Goal: Information Seeking & Learning: Understand process/instructions

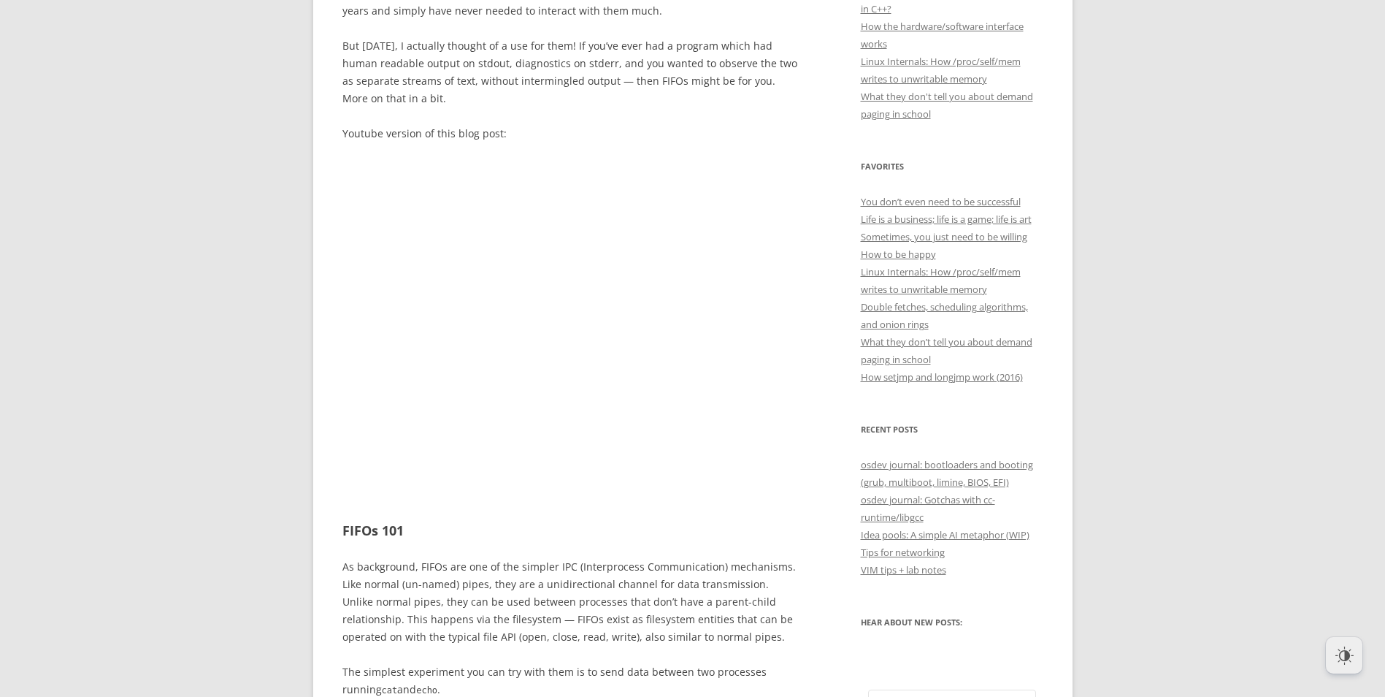
scroll to position [146, 0]
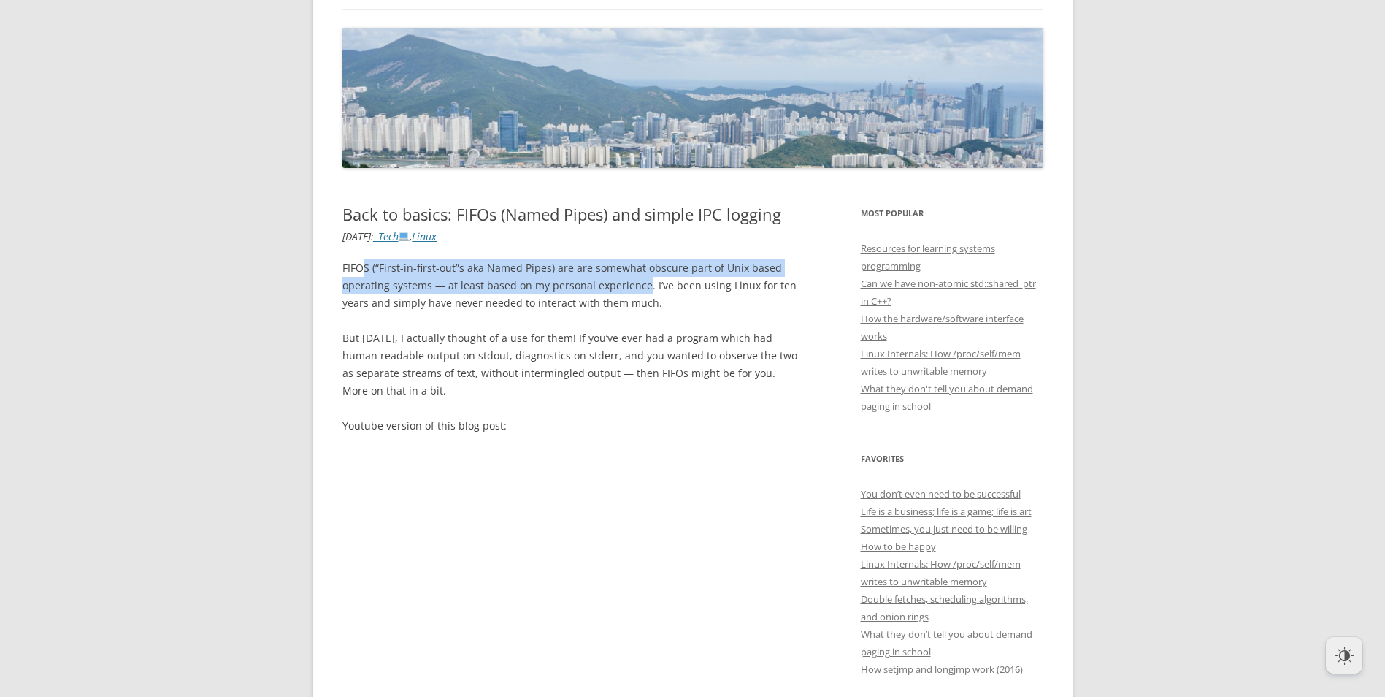
drag, startPoint x: 360, startPoint y: 264, endPoint x: 644, endPoint y: 285, distance: 284.8
click at [644, 285] on p "FIFOS (“First-in-first-out”s aka Named Pipes) are are somewhat obscure part of …" at bounding box center [570, 285] width 456 height 53
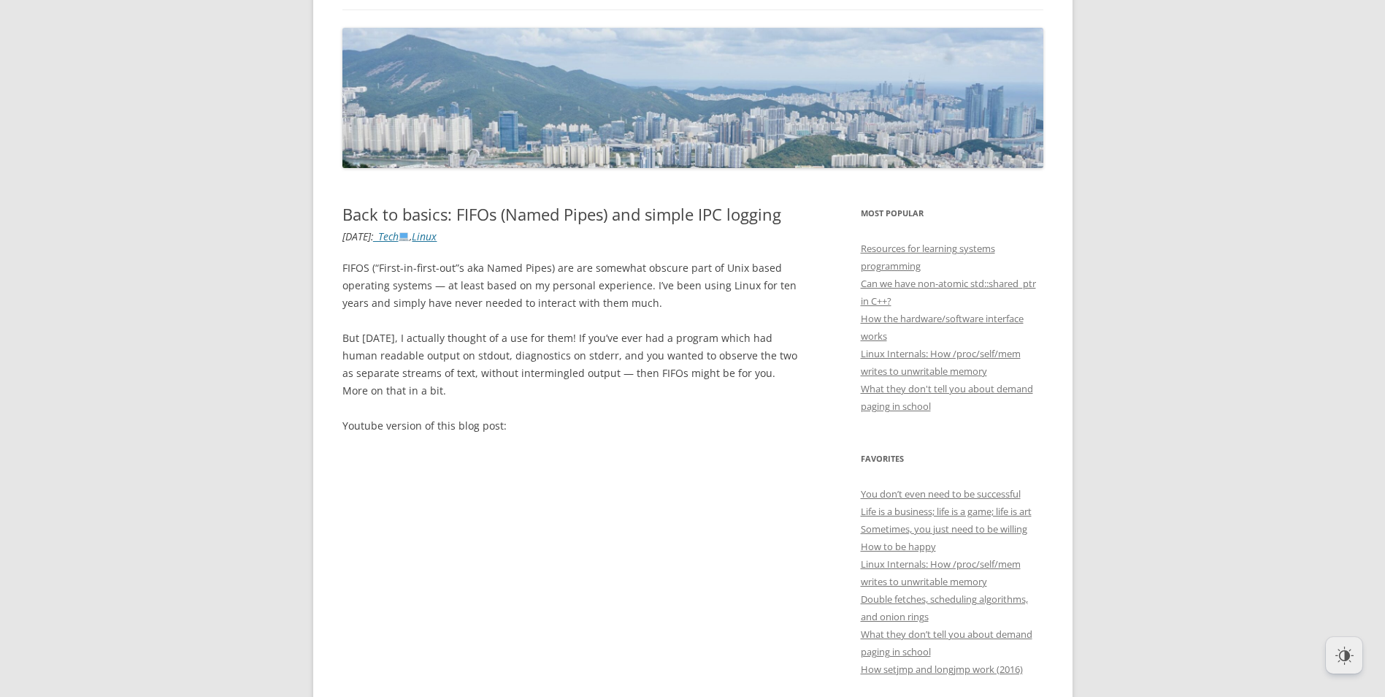
click at [679, 294] on p "FIFOS (“First-in-first-out”s aka Named Pipes) are are somewhat obscure part of …" at bounding box center [570, 285] width 456 height 53
drag, startPoint x: 649, startPoint y: 284, endPoint x: 754, endPoint y: 303, distance: 106.8
click at [754, 303] on p "FIFOS (“First-in-first-out”s aka Named Pipes) are are somewhat obscure part of …" at bounding box center [570, 285] width 456 height 53
click at [661, 306] on p "FIFOS (“First-in-first-out”s aka Named Pipes) are are somewhat obscure part of …" at bounding box center [570, 285] width 456 height 53
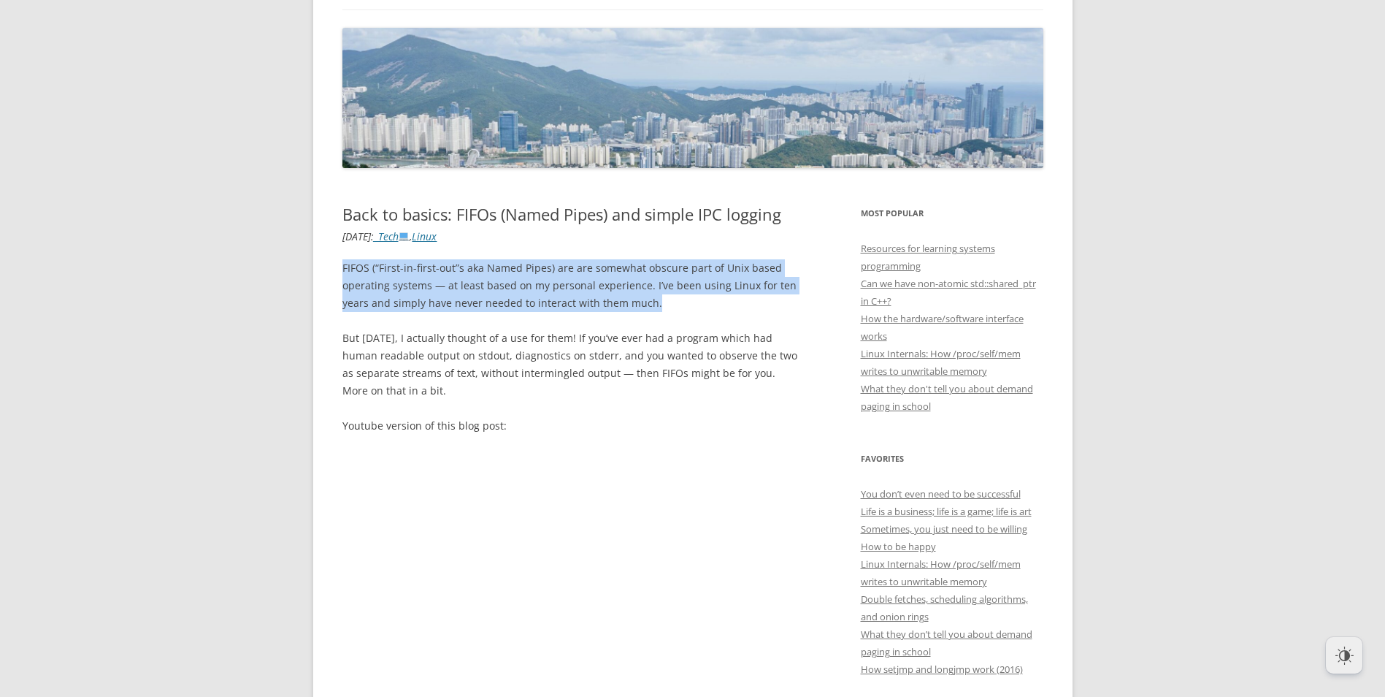
drag, startPoint x: 656, startPoint y: 301, endPoint x: 343, endPoint y: 272, distance: 314.6
click at [343, 272] on p "FIFOS (“First-in-first-out”s aka Named Pipes) are are somewhat obscure part of …" at bounding box center [570, 285] width 456 height 53
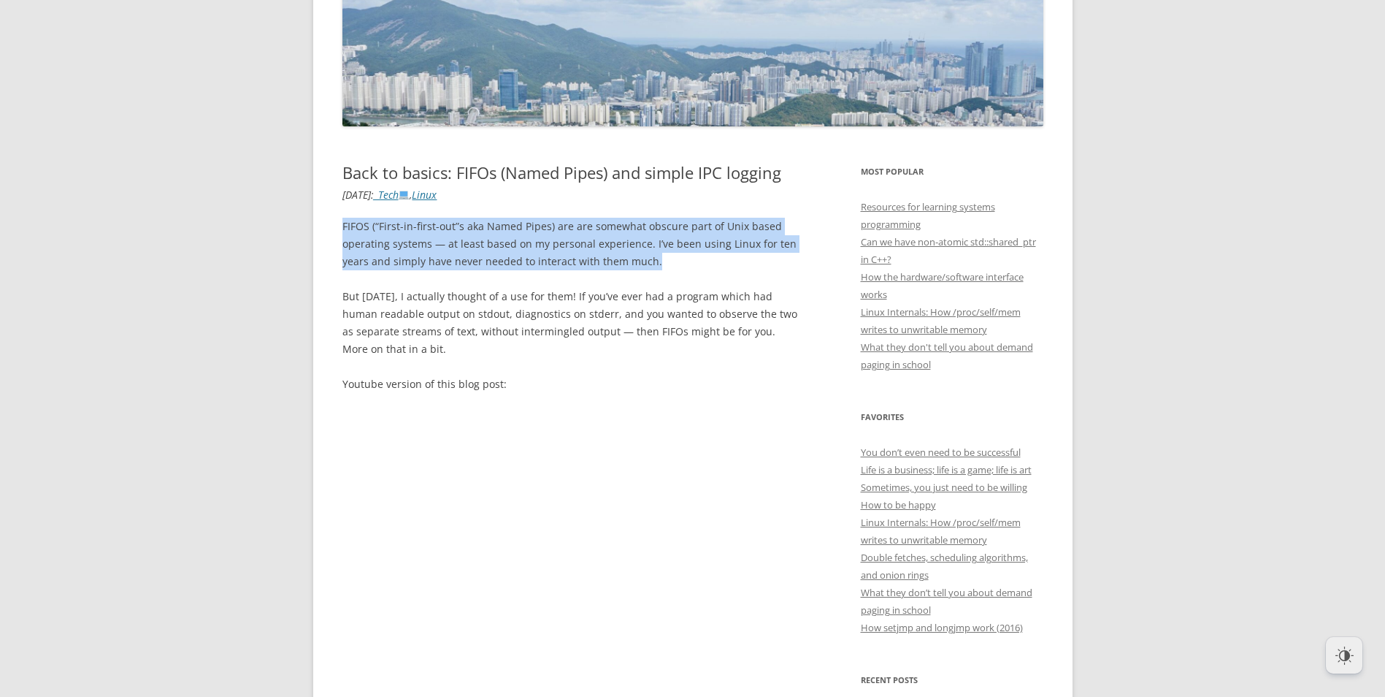
scroll to position [219, 0]
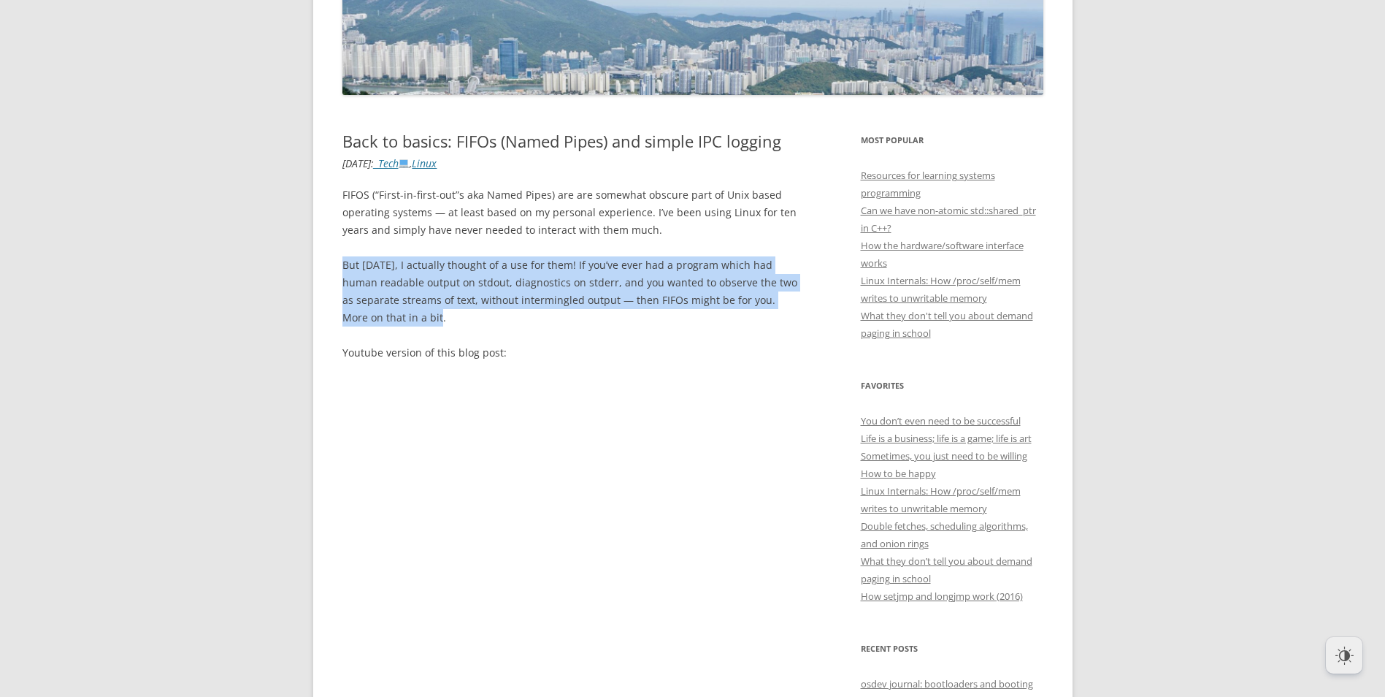
drag, startPoint x: 342, startPoint y: 261, endPoint x: 775, endPoint y: 315, distance: 435.6
click at [775, 315] on p "But [DATE], I actually thought of a use for them! If you’ve ever had a program …" at bounding box center [570, 291] width 456 height 70
drag, startPoint x: 775, startPoint y: 315, endPoint x: 661, endPoint y: 323, distance: 114.2
click at [661, 323] on p "But [DATE], I actually thought of a use for them! If you’ve ever had a program …" at bounding box center [570, 291] width 456 height 70
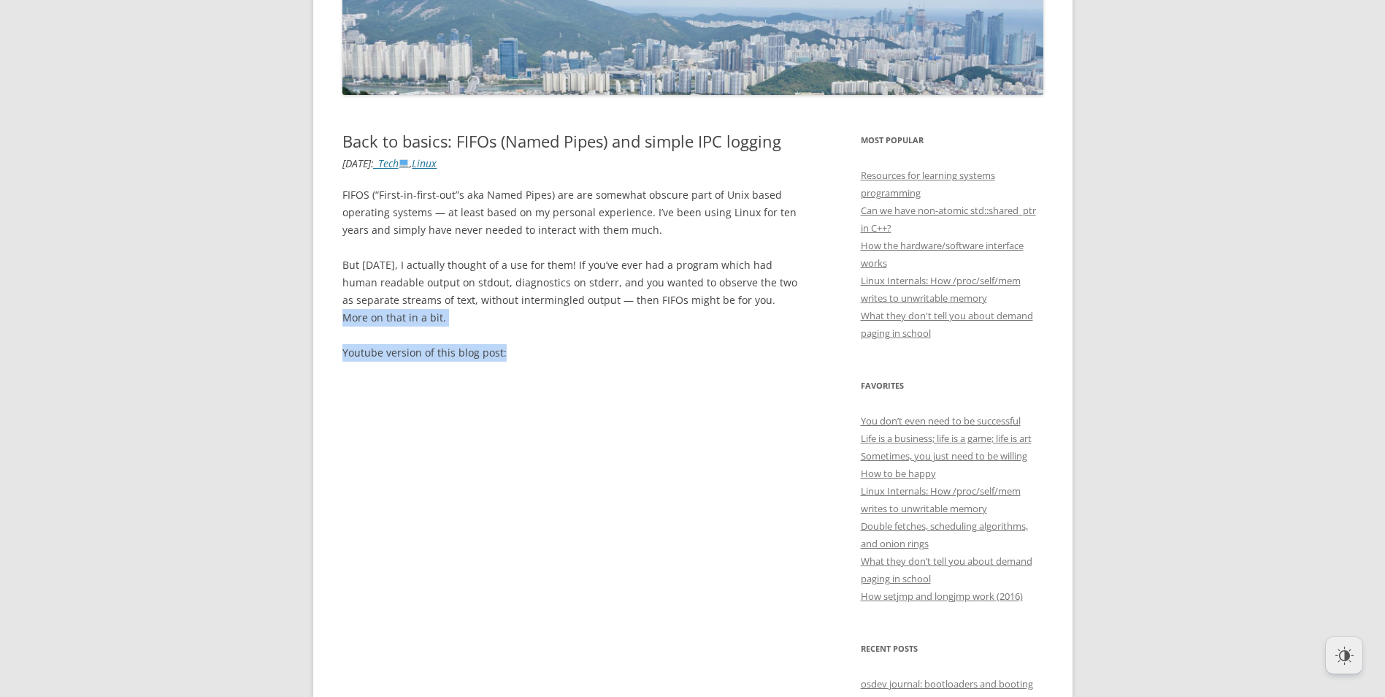
drag, startPoint x: 754, startPoint y: 297, endPoint x: 516, endPoint y: 351, distance: 243.4
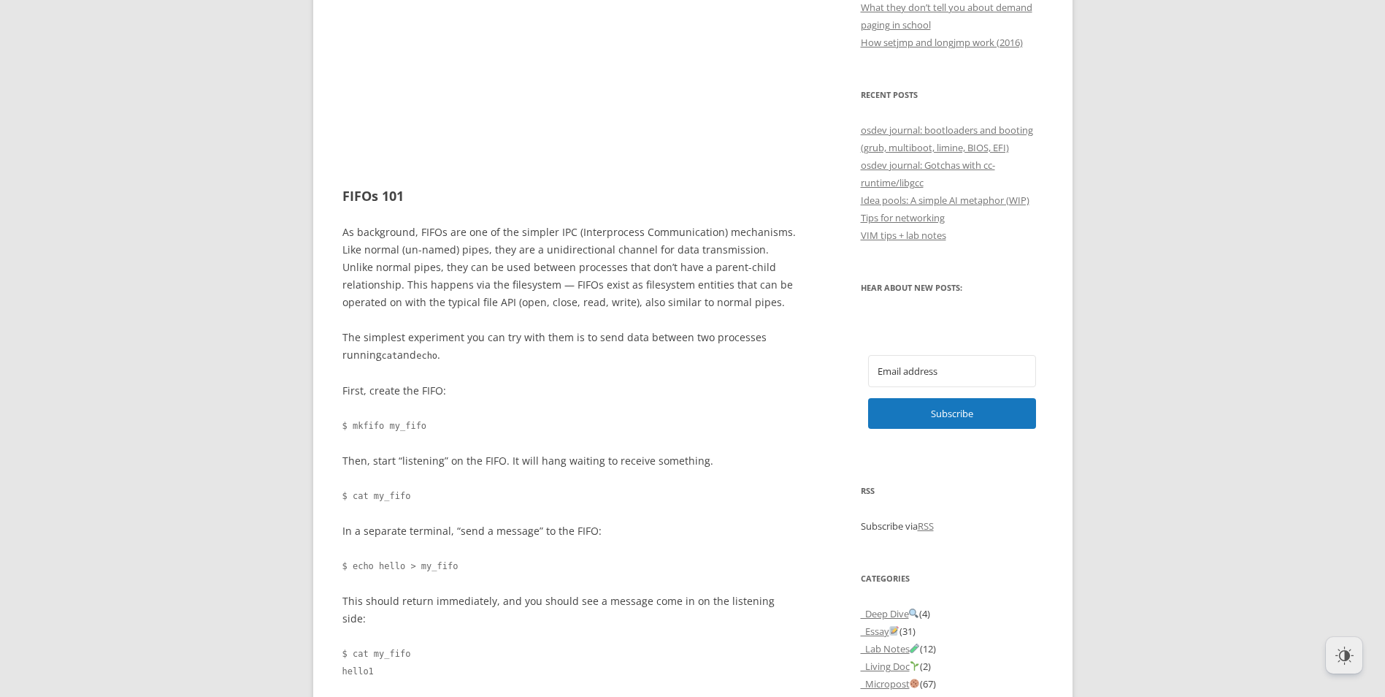
scroll to position [803, 0]
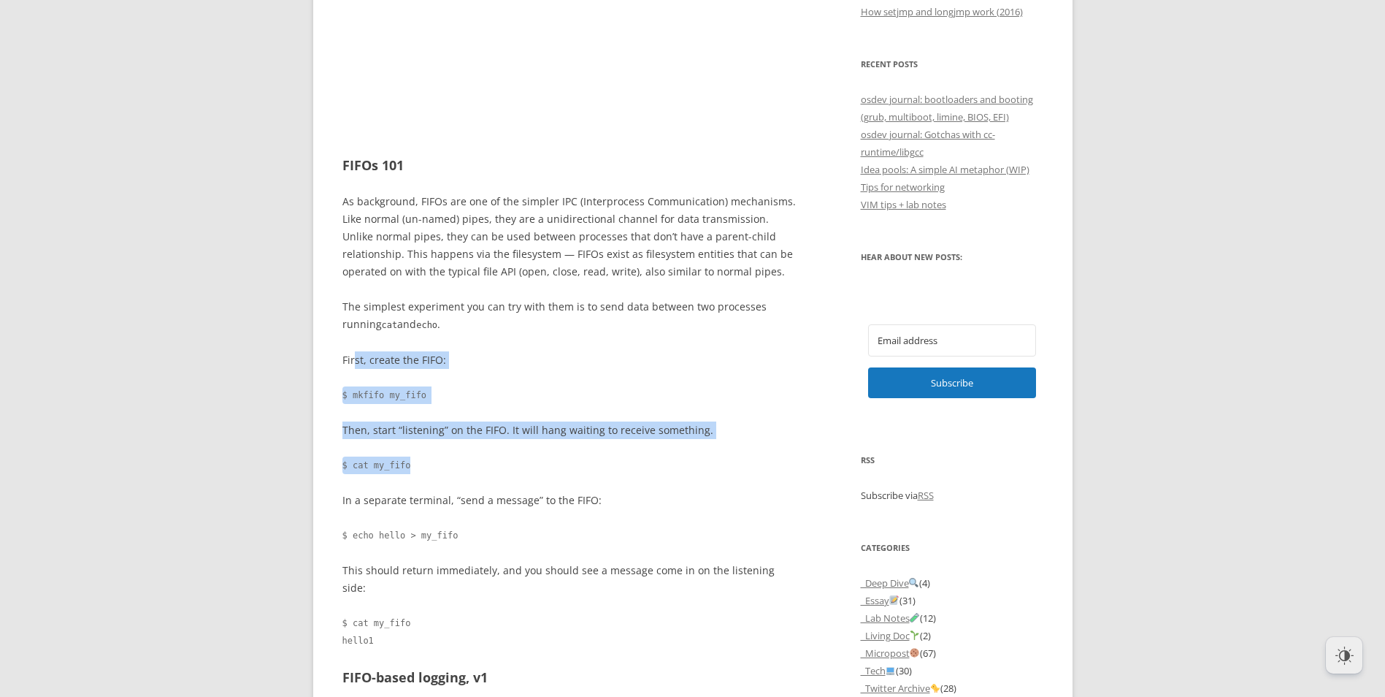
drag, startPoint x: 353, startPoint y: 359, endPoint x: 487, endPoint y: 442, distance: 157.7
drag, startPoint x: 487, startPoint y: 442, endPoint x: 456, endPoint y: 460, distance: 35.7
click at [456, 461] on code "$ cat my_fifo" at bounding box center [570, 465] width 456 height 18
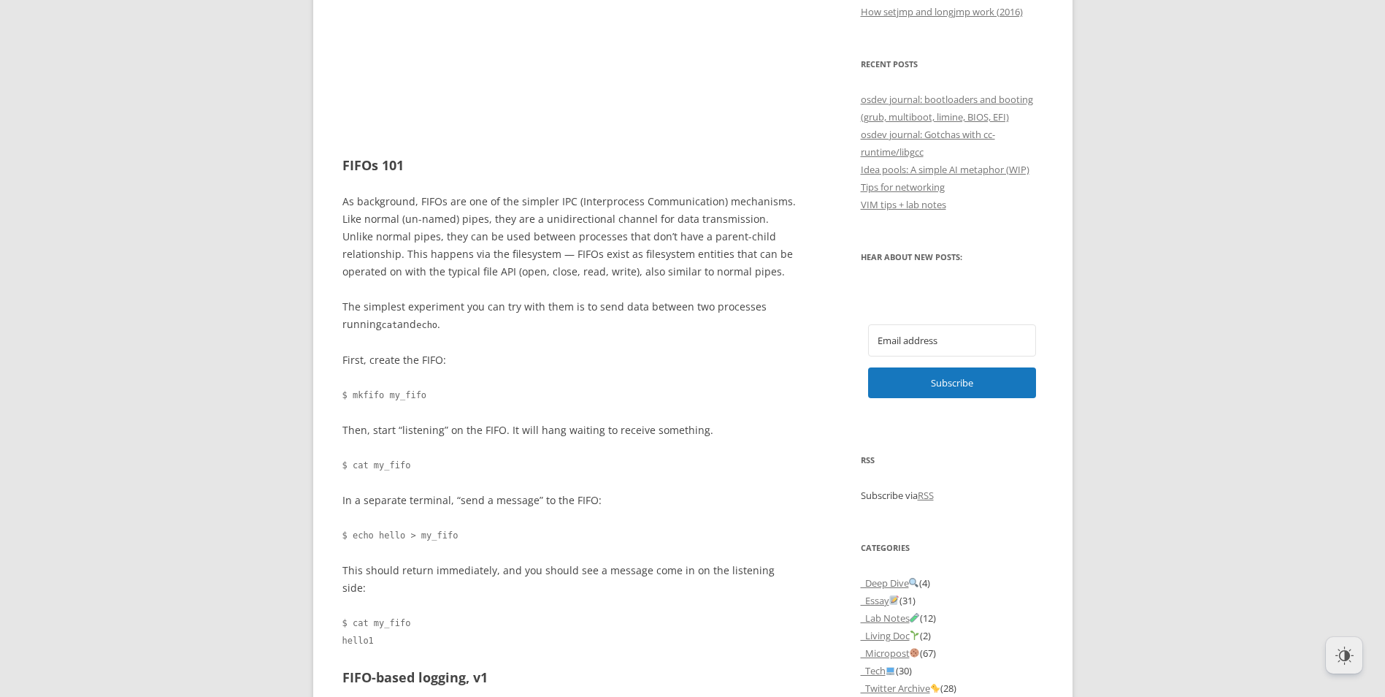
click at [364, 429] on p "Then, start “listening” on the FIFO. It will hang waiting to receive something." at bounding box center [570, 430] width 456 height 18
drag, startPoint x: 348, startPoint y: 429, endPoint x: 502, endPoint y: 429, distance: 154.1
click at [502, 429] on p "Then, start “listening” on the FIFO. It will hang waiting to receive something." at bounding box center [570, 430] width 456 height 18
drag, startPoint x: 502, startPoint y: 429, endPoint x: 516, endPoint y: 443, distance: 19.1
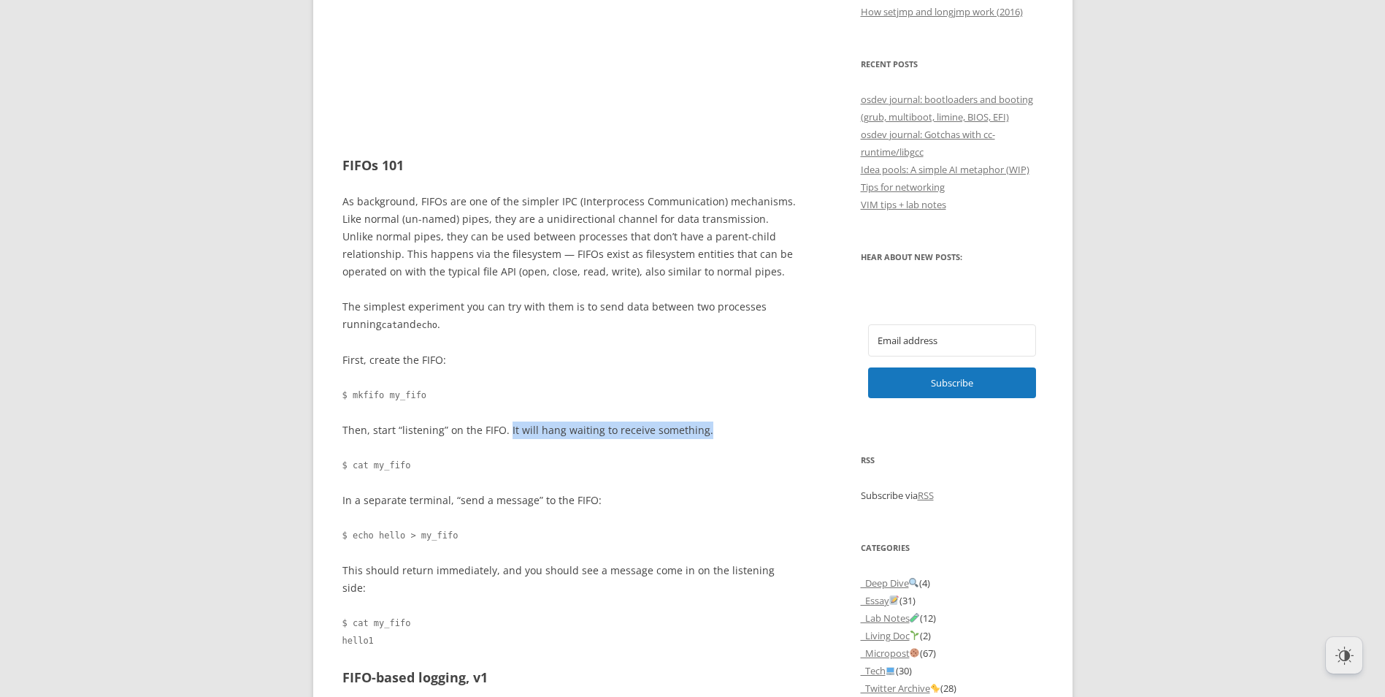
drag, startPoint x: 505, startPoint y: 432, endPoint x: 699, endPoint y: 426, distance: 193.6
click at [699, 426] on p "Then, start “listening” on the FIFO. It will hang waiting to receive something." at bounding box center [570, 430] width 456 height 18
click at [551, 457] on code "$ cat my_fifo" at bounding box center [570, 465] width 456 height 18
drag, startPoint x: 505, startPoint y: 430, endPoint x: 705, endPoint y: 430, distance: 200.1
click at [705, 430] on p "Then, start “listening” on the FIFO. It will hang waiting to receive something." at bounding box center [570, 430] width 456 height 18
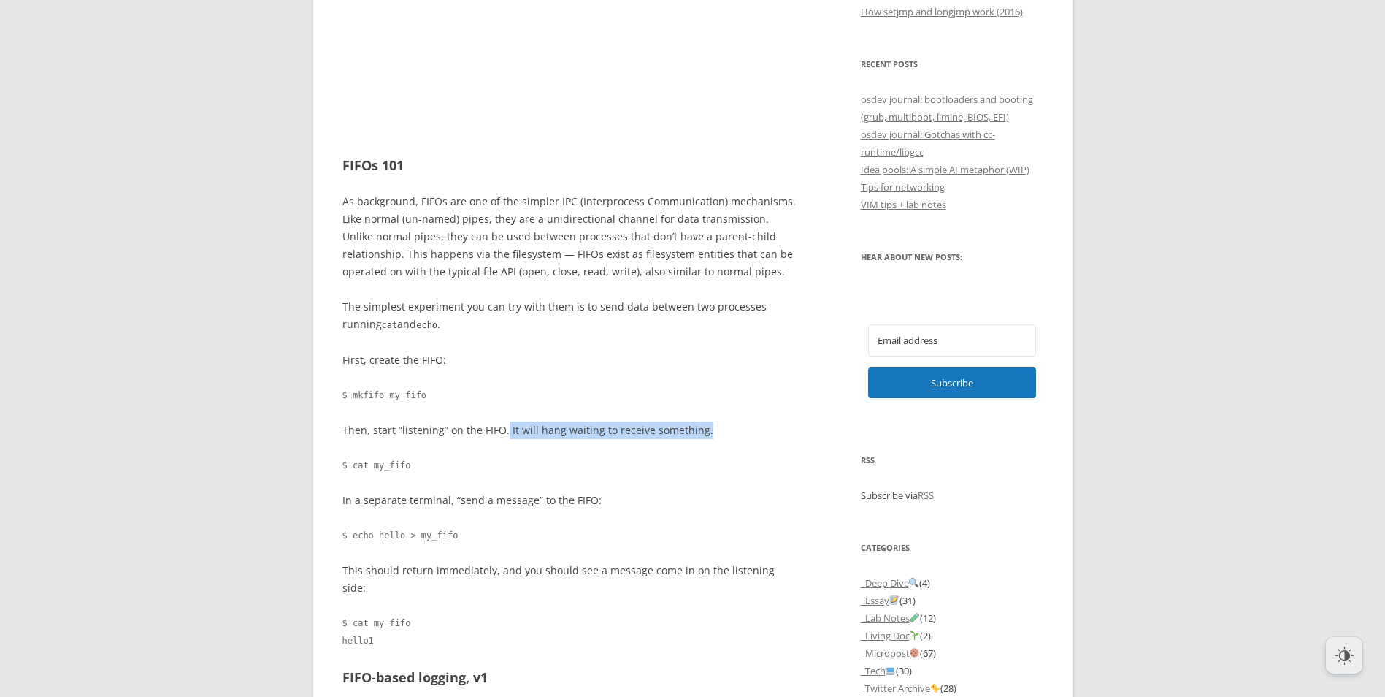
drag, startPoint x: 705, startPoint y: 430, endPoint x: 608, endPoint y: 450, distance: 99.1
drag, startPoint x: 506, startPoint y: 430, endPoint x: 700, endPoint y: 427, distance: 194.3
click at [700, 427] on p "Then, start “listening” on the FIFO. It will hang waiting to receive something." at bounding box center [570, 430] width 456 height 18
click at [432, 462] on code "$ cat my_fifo" at bounding box center [570, 465] width 456 height 18
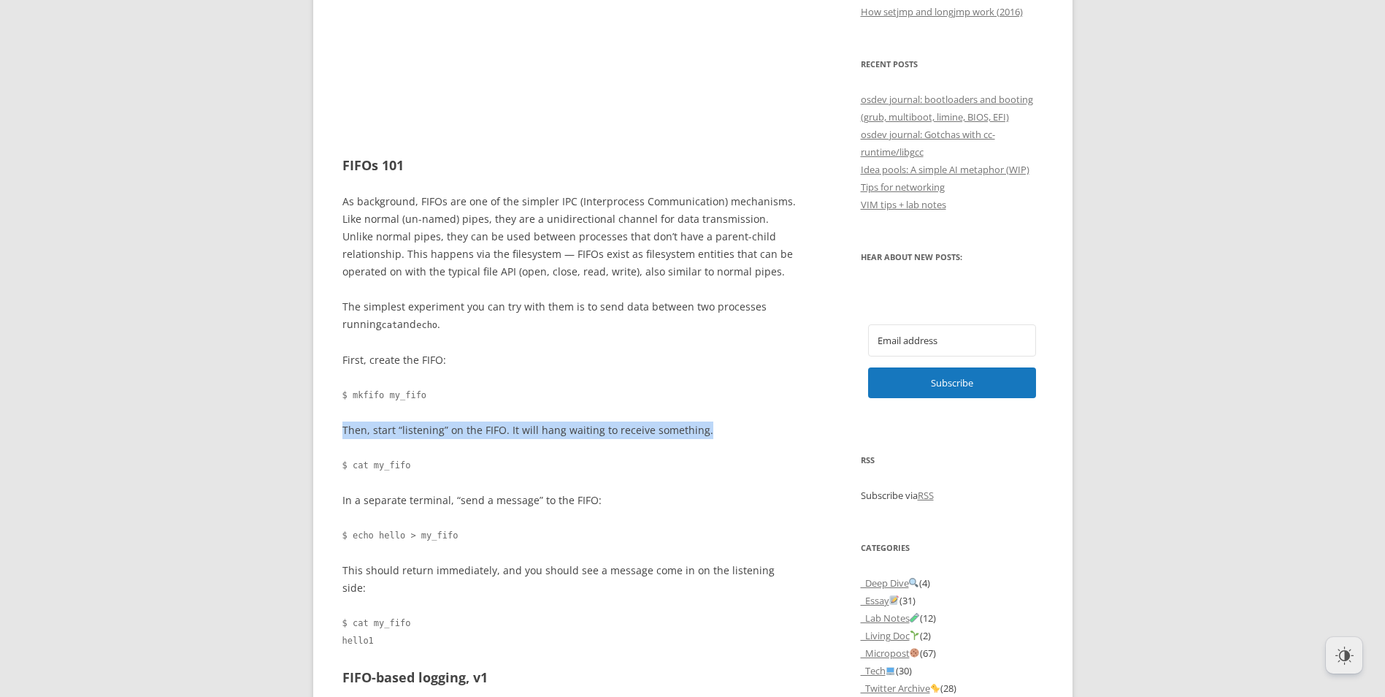
drag, startPoint x: 343, startPoint y: 429, endPoint x: 717, endPoint y: 430, distance: 373.9
click at [717, 430] on p "Then, start “listening” on the FIFO. It will hang waiting to receive something." at bounding box center [570, 430] width 456 height 18
drag, startPoint x: 351, startPoint y: 468, endPoint x: 437, endPoint y: 469, distance: 85.4
click at [437, 469] on code "$ cat my_fifo" at bounding box center [570, 465] width 456 height 18
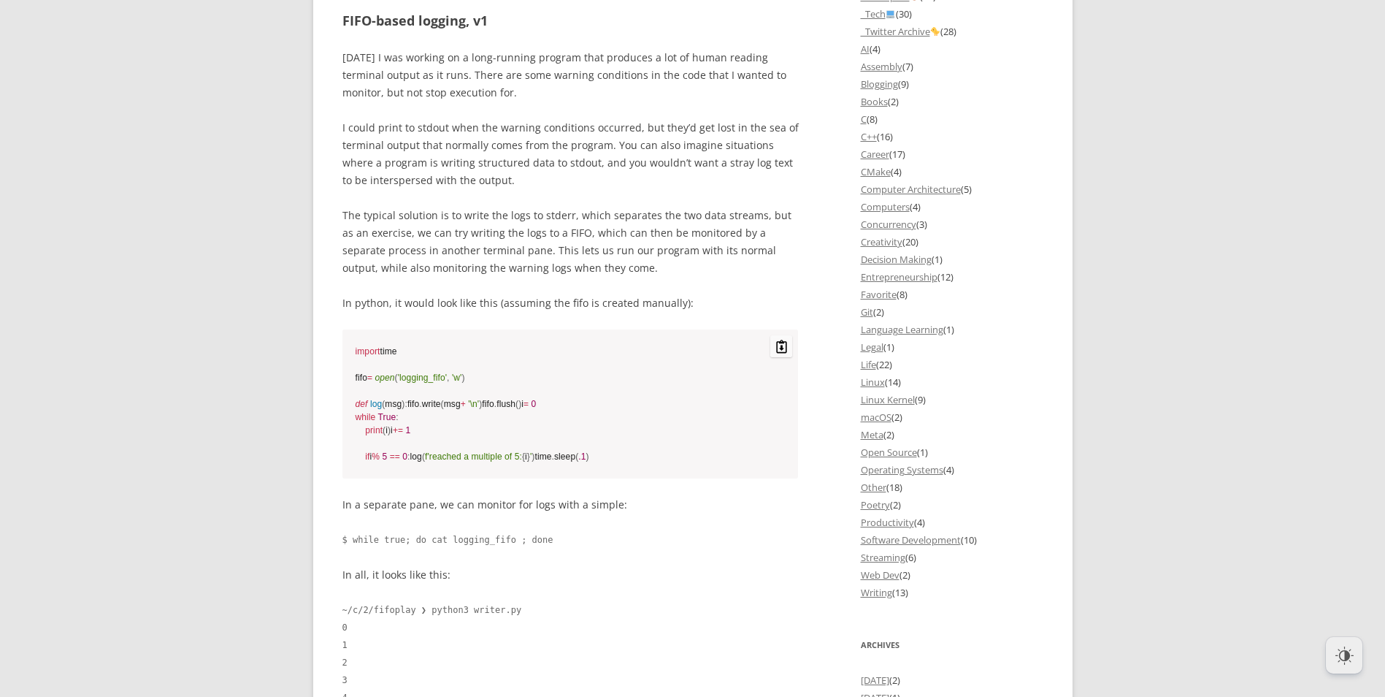
scroll to position [1460, 0]
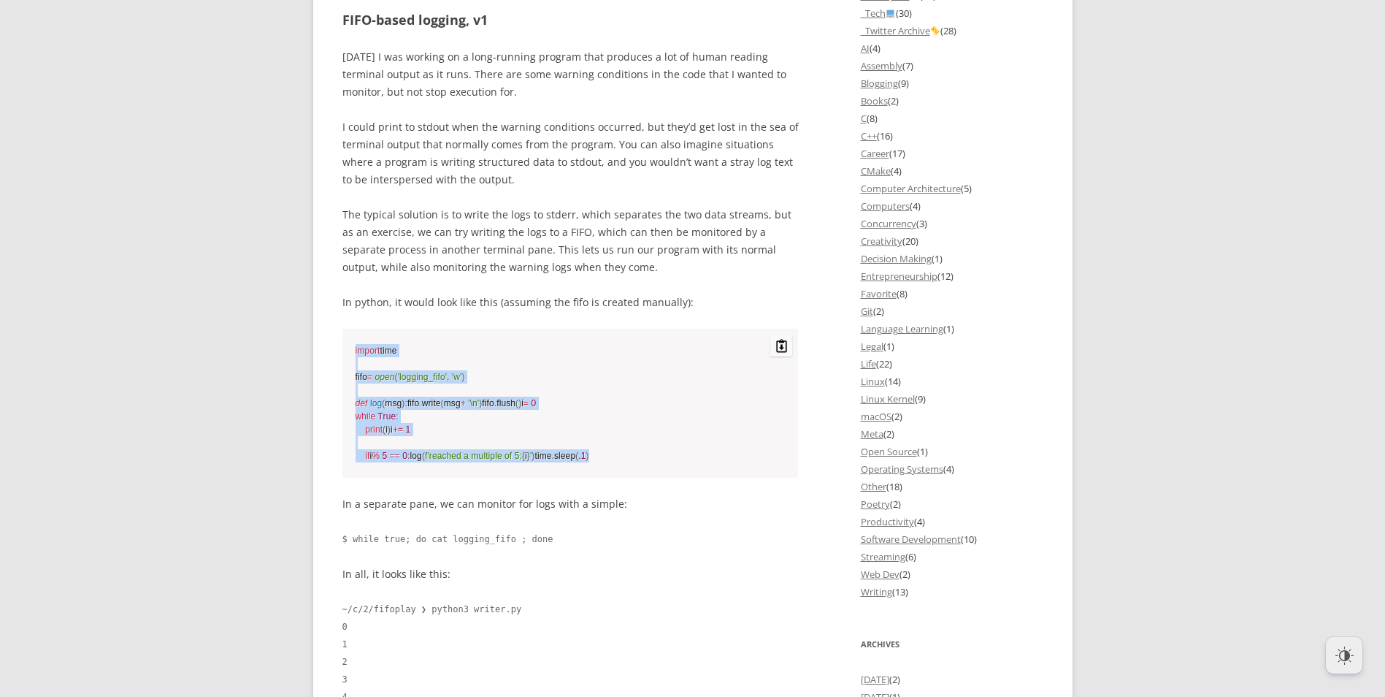
drag, startPoint x: 372, startPoint y: 334, endPoint x: 524, endPoint y: 549, distance: 263.6
click at [524, 478] on pre "import time fifo = open ( 'logging_fifo' , 'w' ) def log ( msg ) : fifo . write…" at bounding box center [570, 403] width 456 height 149
drag, startPoint x: 524, startPoint y: 549, endPoint x: 452, endPoint y: 549, distance: 71.6
click at [452, 462] on code "import time fifo = open ( 'logging_fifo' , 'w' ) def log ( msg ) : fifo . write…" at bounding box center [571, 403] width 430 height 118
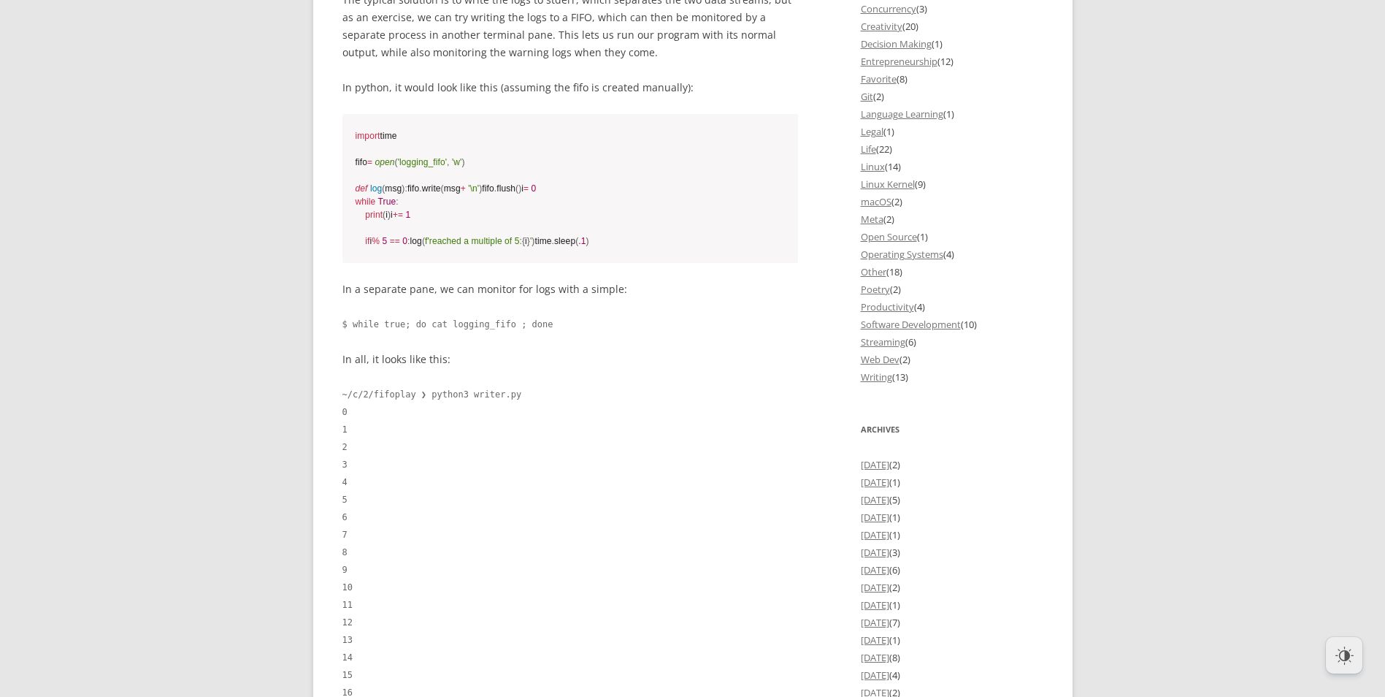
scroll to position [1679, 0]
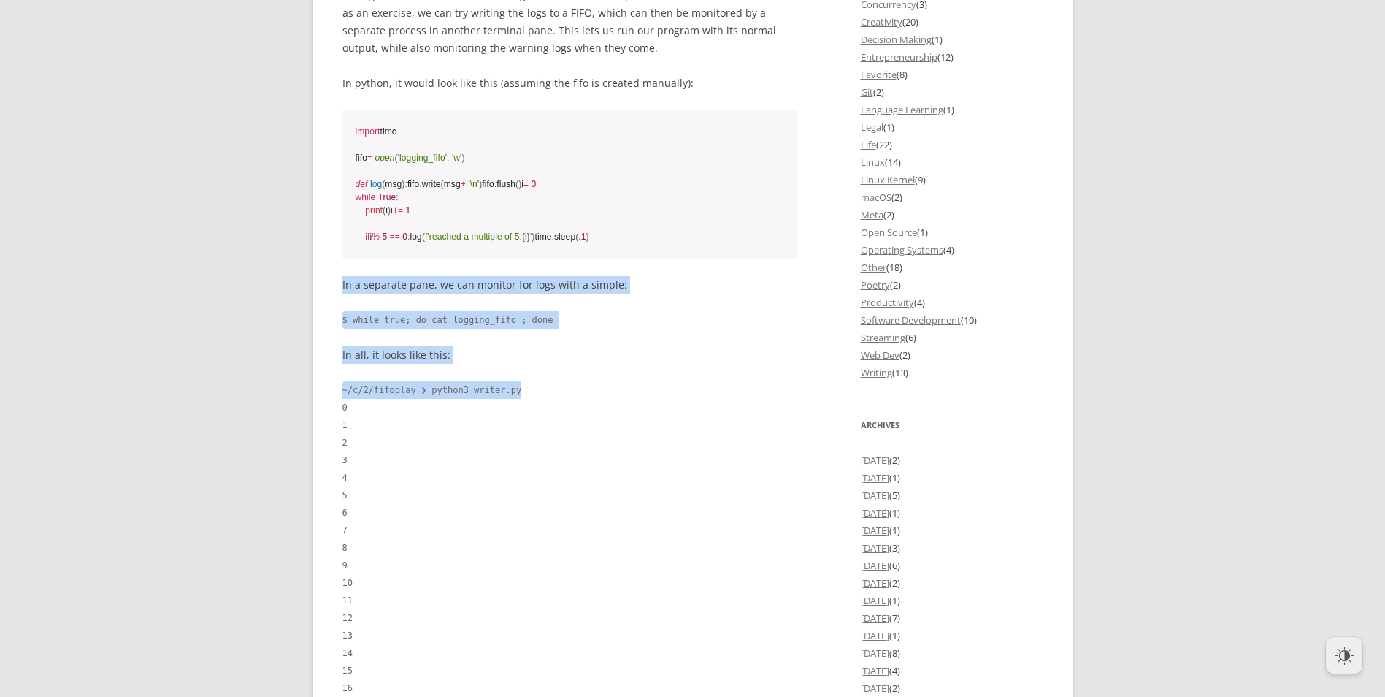
drag, startPoint x: 337, startPoint y: 375, endPoint x: 664, endPoint y: 475, distance: 342.3
click at [664, 475] on div "offlinemark Life, art, and systems programming Menu Skip to content Home About …" at bounding box center [692, 53] width 759 height 3395
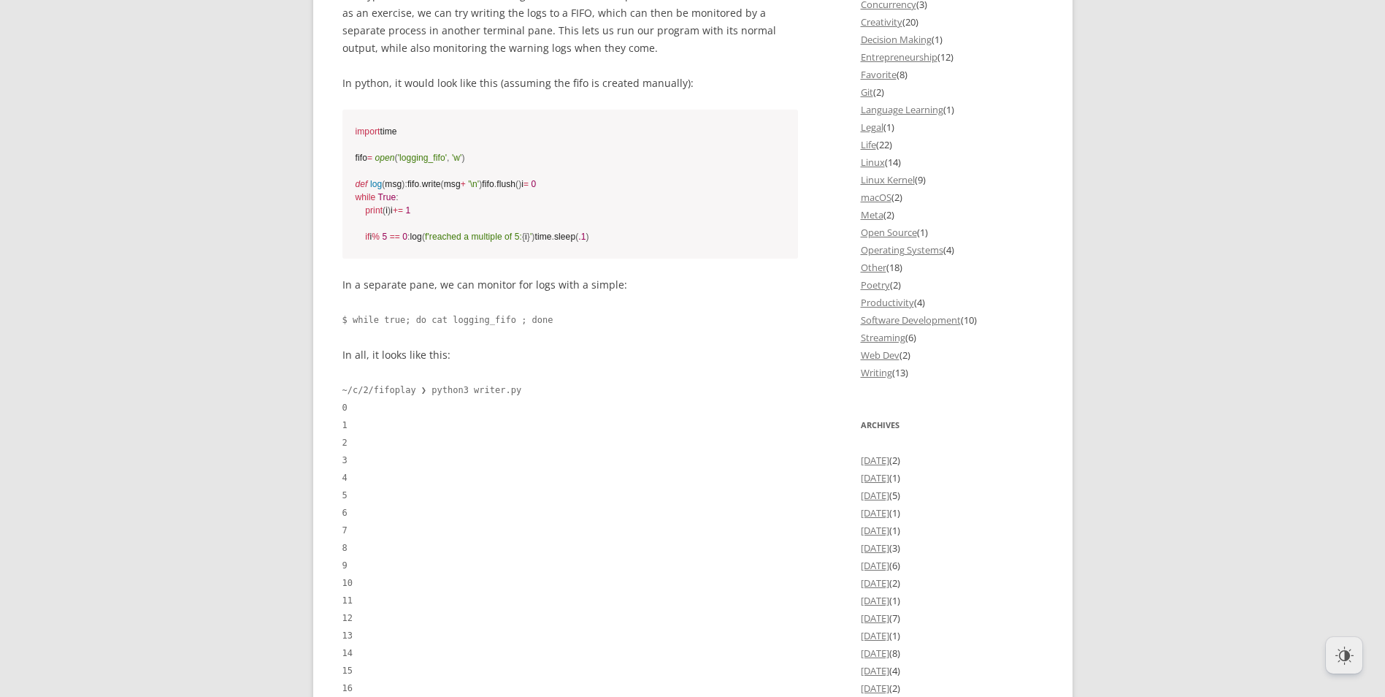
drag, startPoint x: 664, startPoint y: 475, endPoint x: 602, endPoint y: 526, distance: 80.5
click at [602, 526] on code "~/c/2/fifoplay ❯ python3 writer.py 0 1 2 3 4 5 6 7 8 9 10 11 12 13 14 15 16 17 …" at bounding box center [570, 574] width 456 height 386
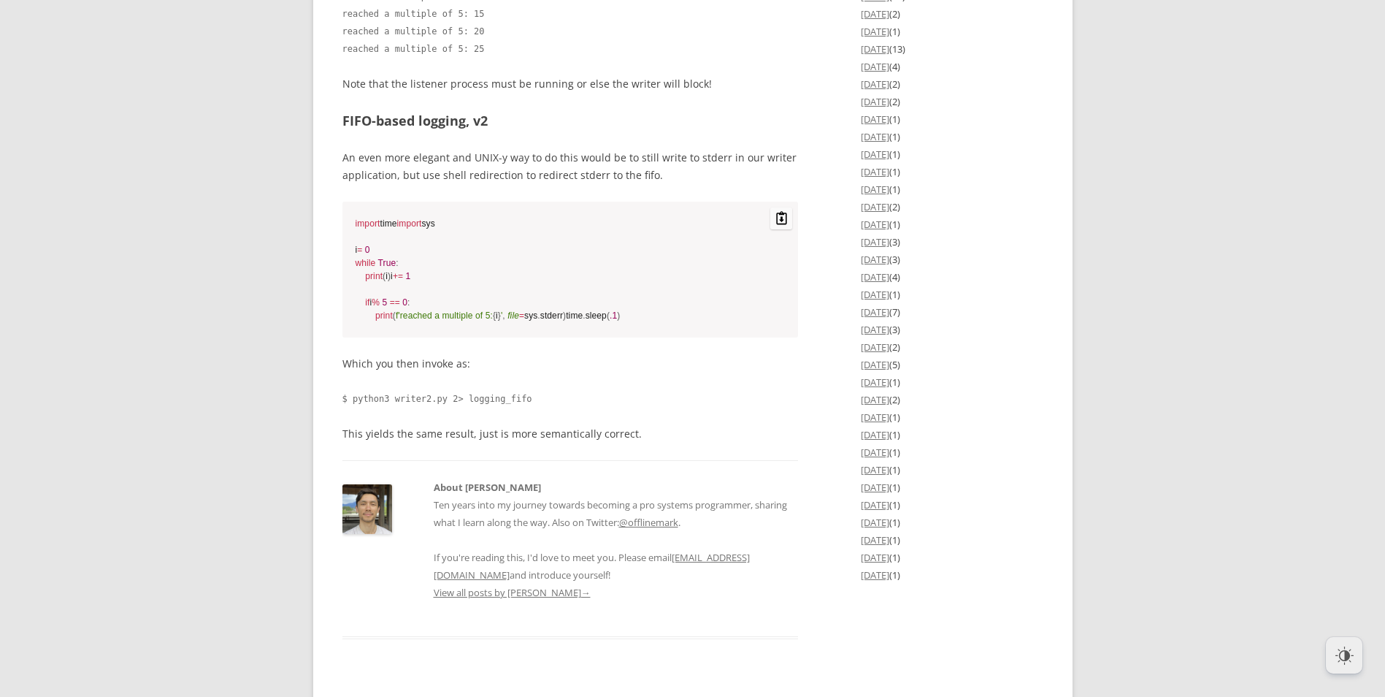
scroll to position [2483, 0]
